Goal: Information Seeking & Learning: Learn about a topic

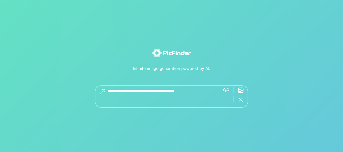
paste textarea "**********"
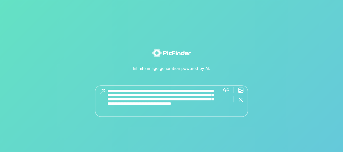
type textarea "**********"
